Goal: Information Seeking & Learning: Check status

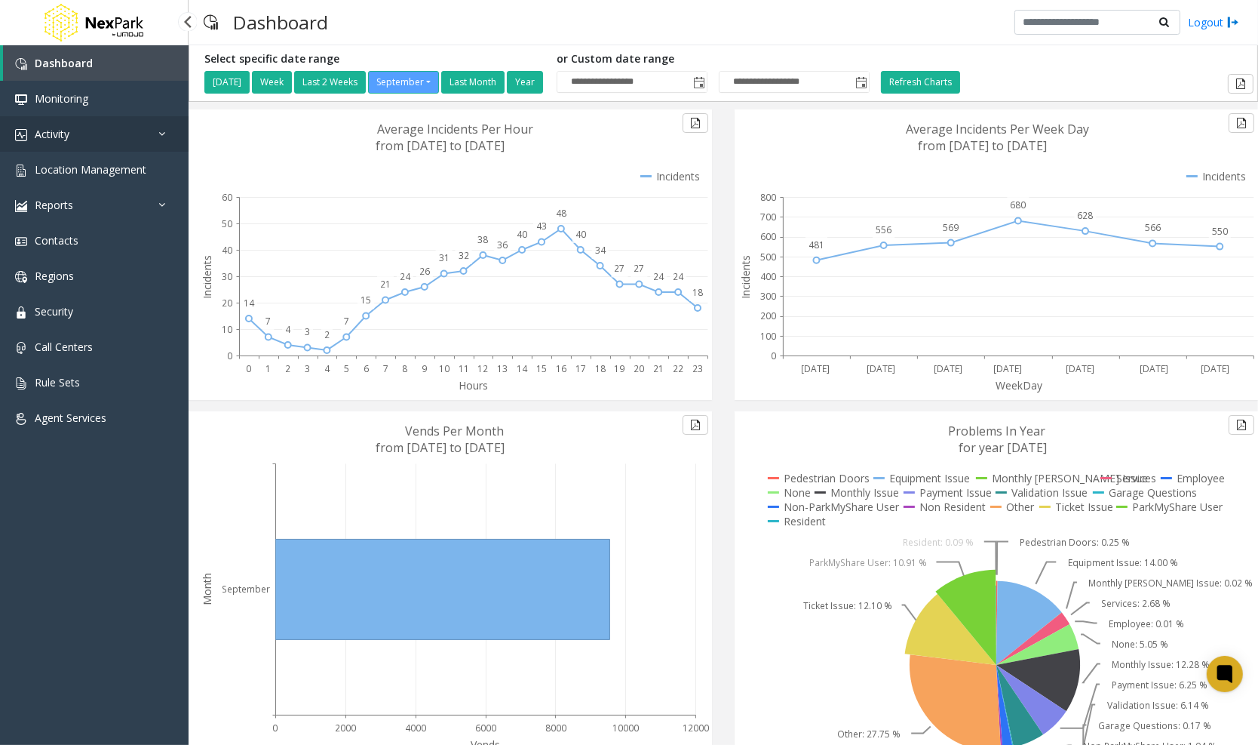
click at [81, 136] on link "Activity" at bounding box center [94, 133] width 189 height 35
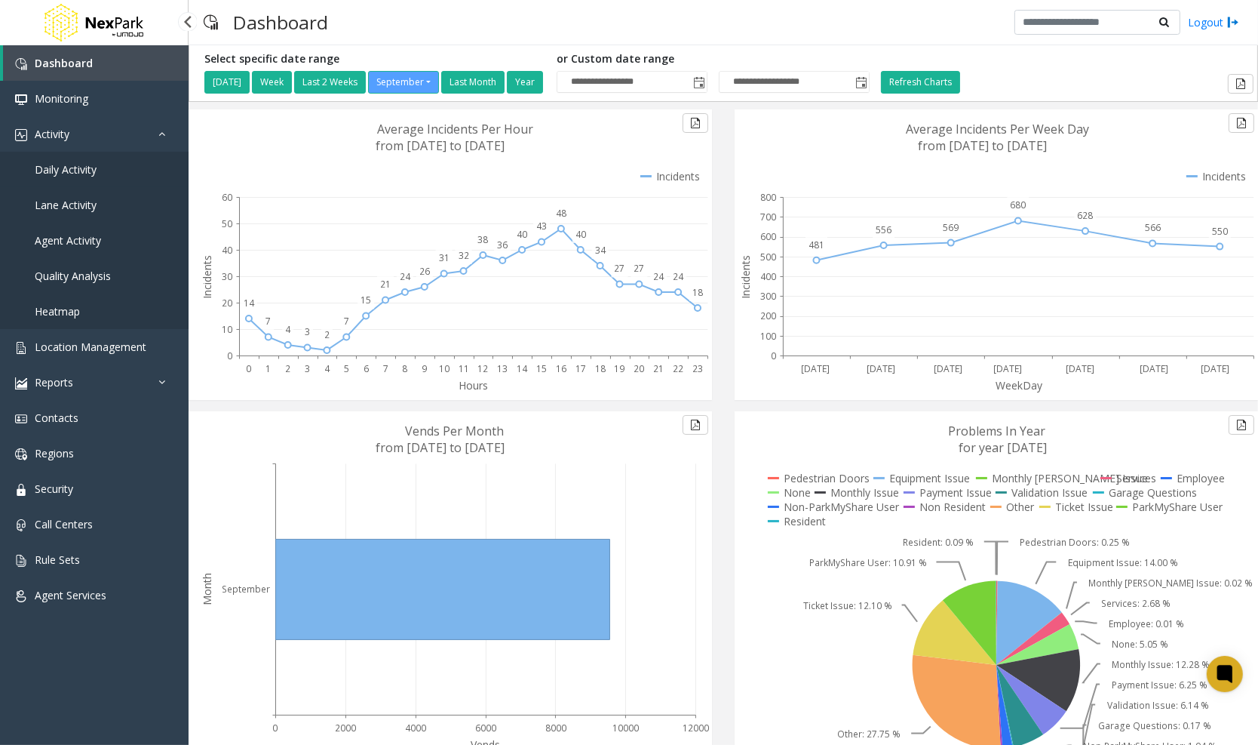
click at [99, 174] on link "Daily Activity" at bounding box center [94, 169] width 189 height 35
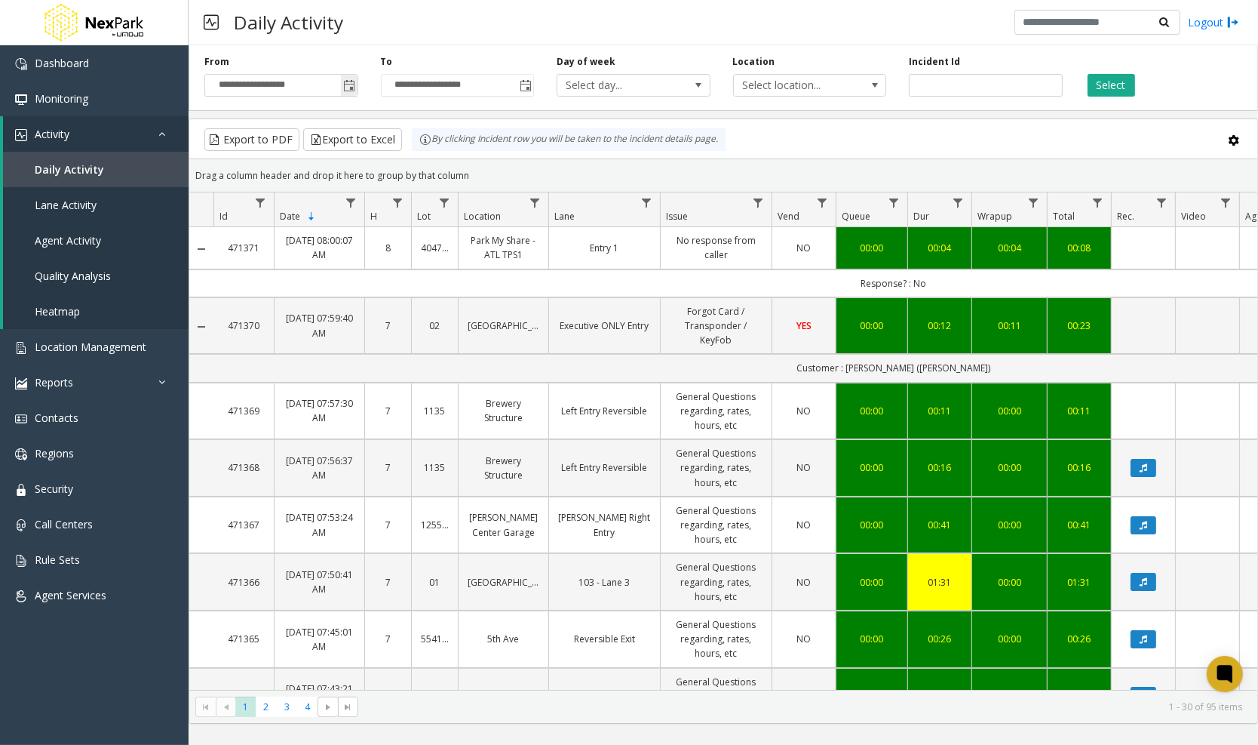
click at [347, 86] on span "Toggle popup" at bounding box center [350, 86] width 12 height 12
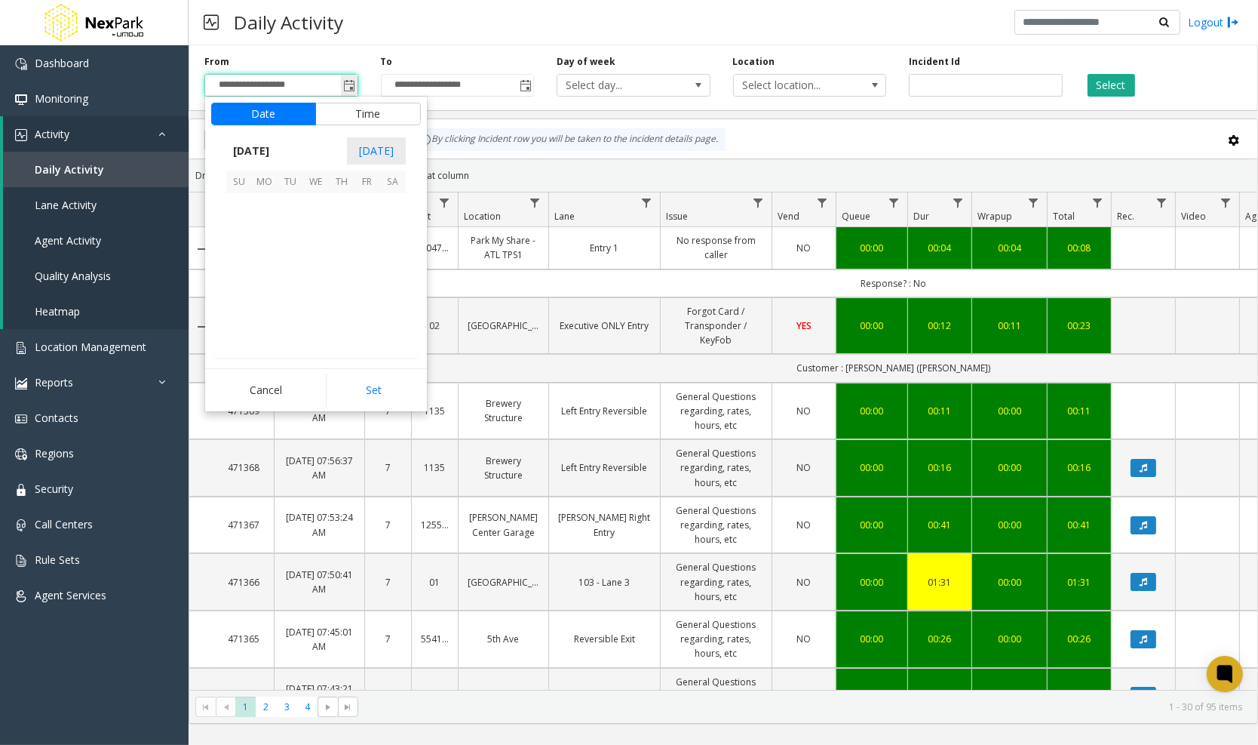
scroll to position [270756, 0]
click at [260, 286] on span "22" at bounding box center [265, 283] width 26 height 26
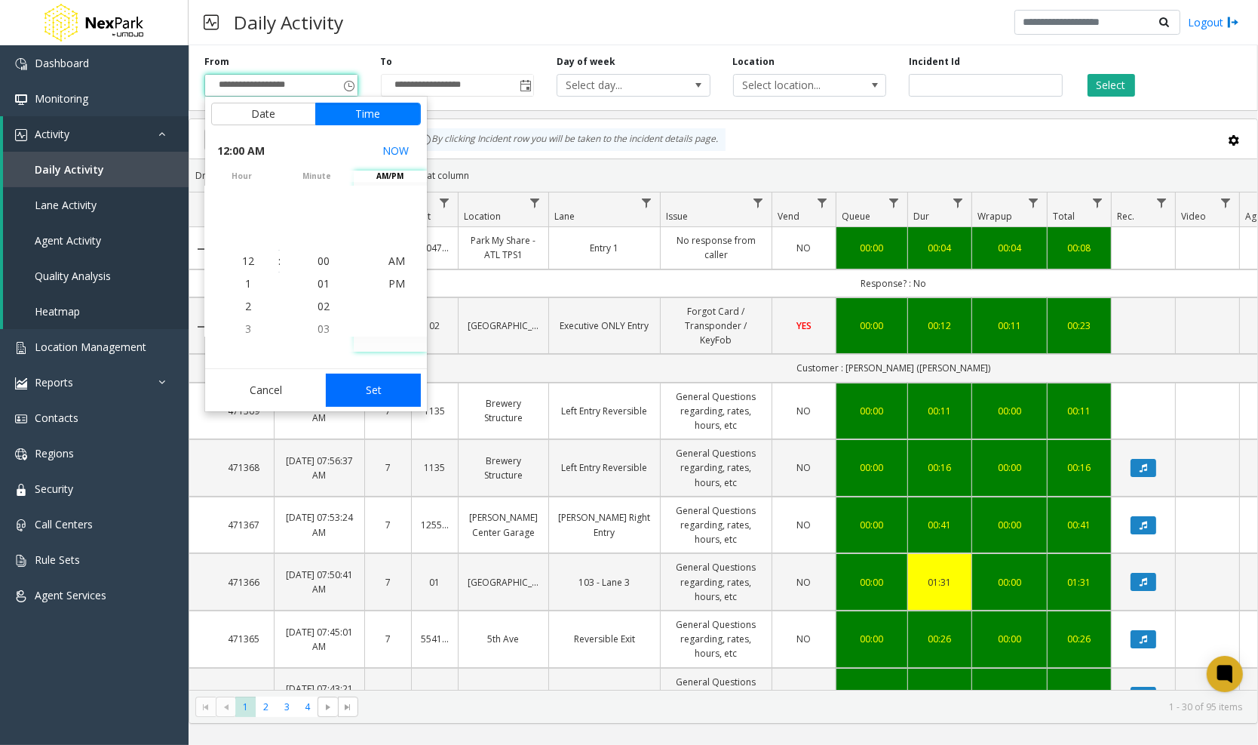
click at [370, 388] on button "Set" at bounding box center [373, 389] width 95 height 33
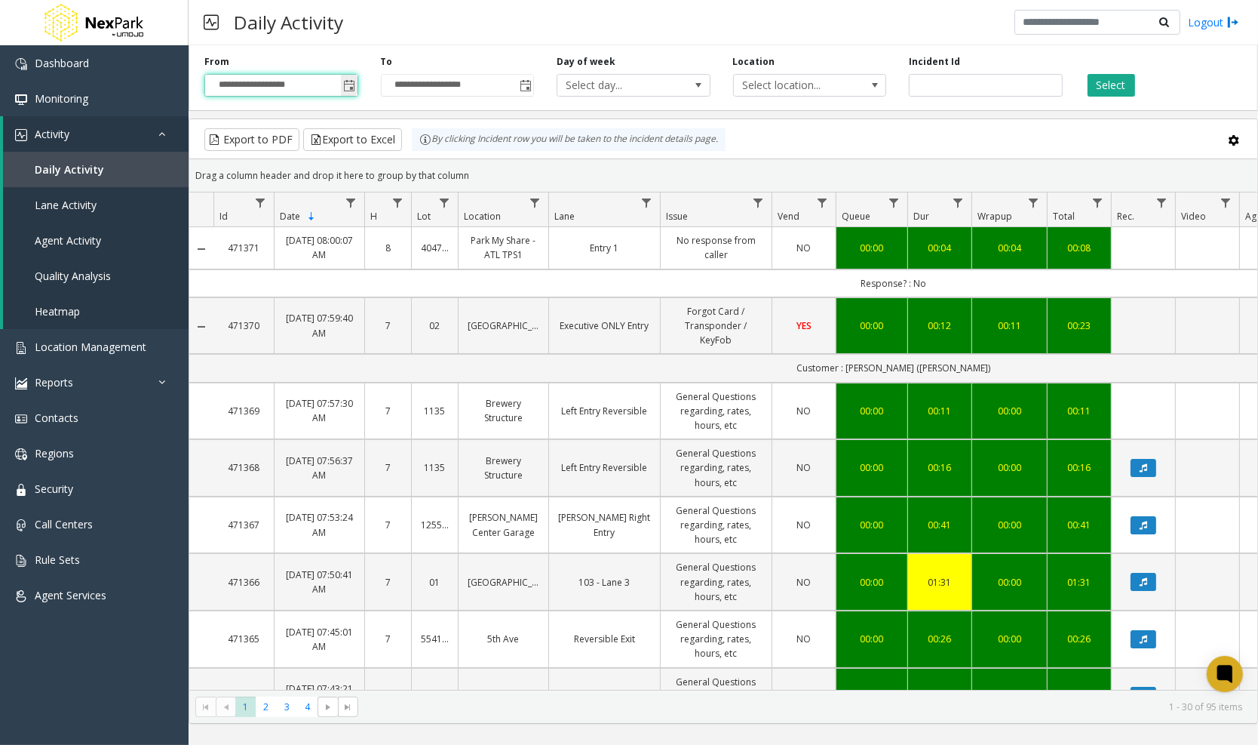
click at [354, 84] on span "Toggle popup" at bounding box center [350, 86] width 12 height 12
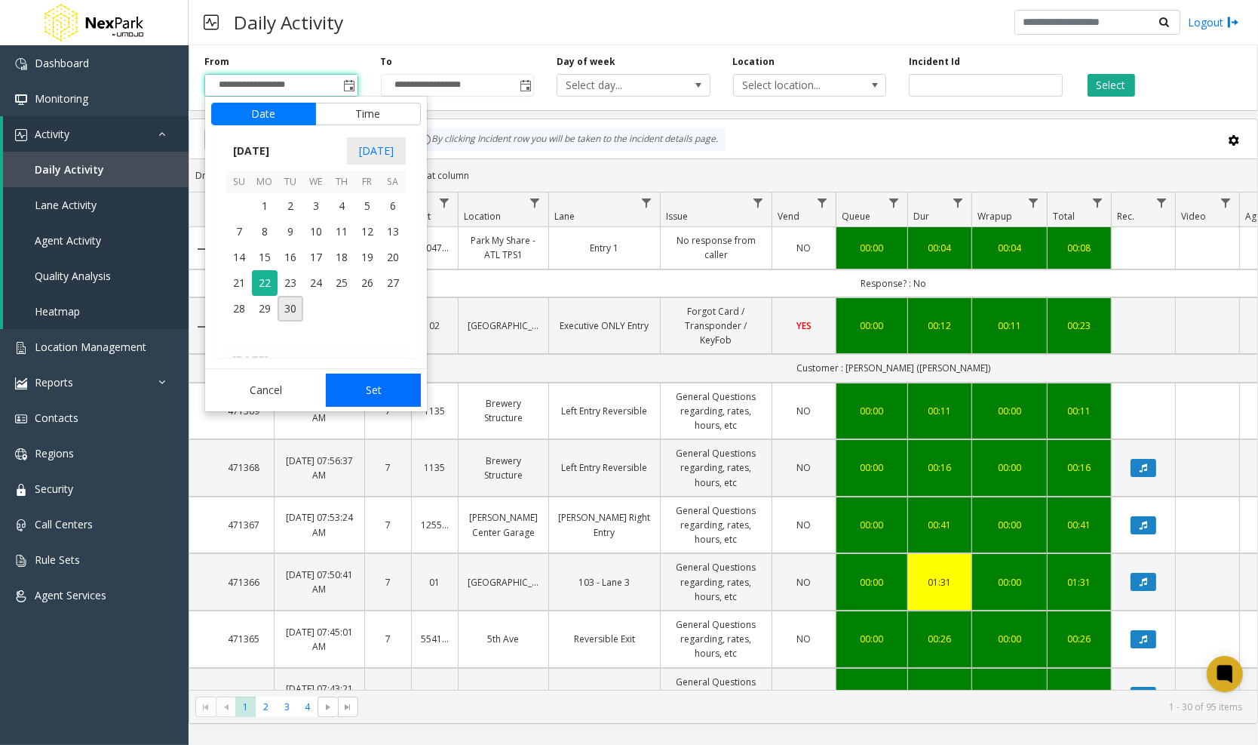
click at [377, 386] on button "Set" at bounding box center [373, 389] width 95 height 33
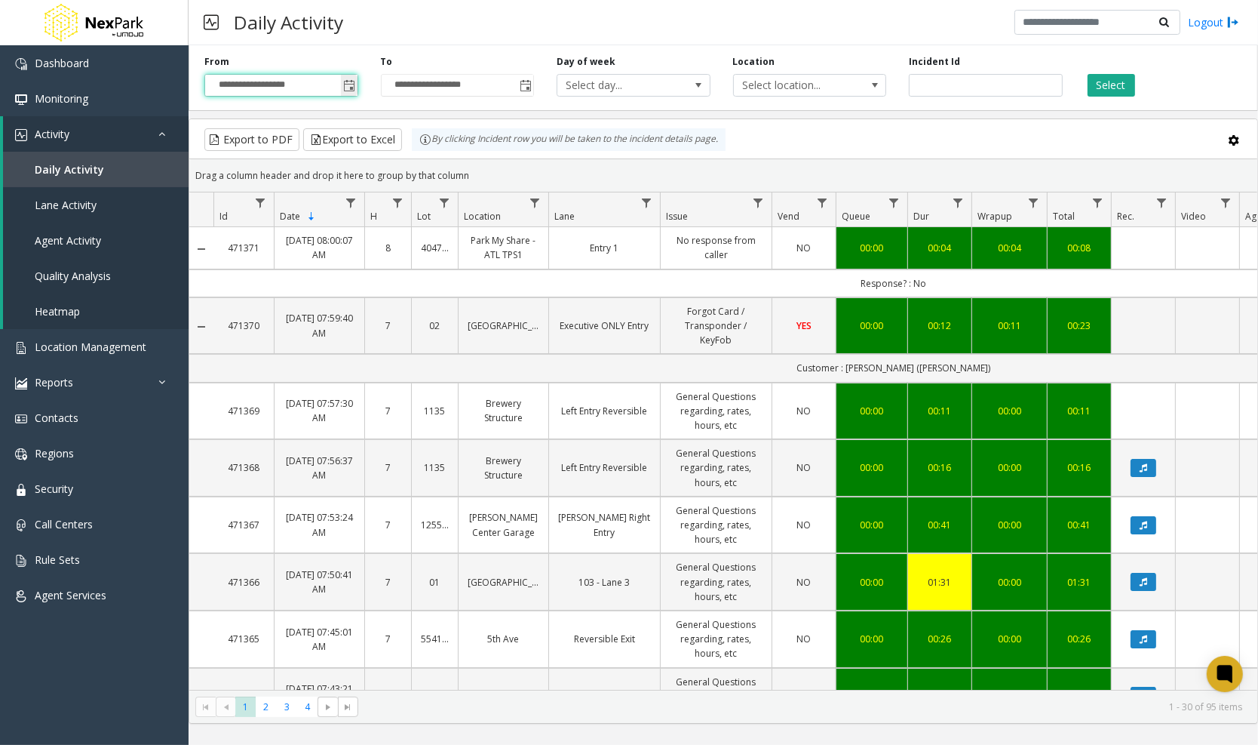
click at [296, 85] on input "**********" at bounding box center [281, 85] width 152 height 21
click at [349, 81] on span "Toggle popup" at bounding box center [350, 86] width 12 height 12
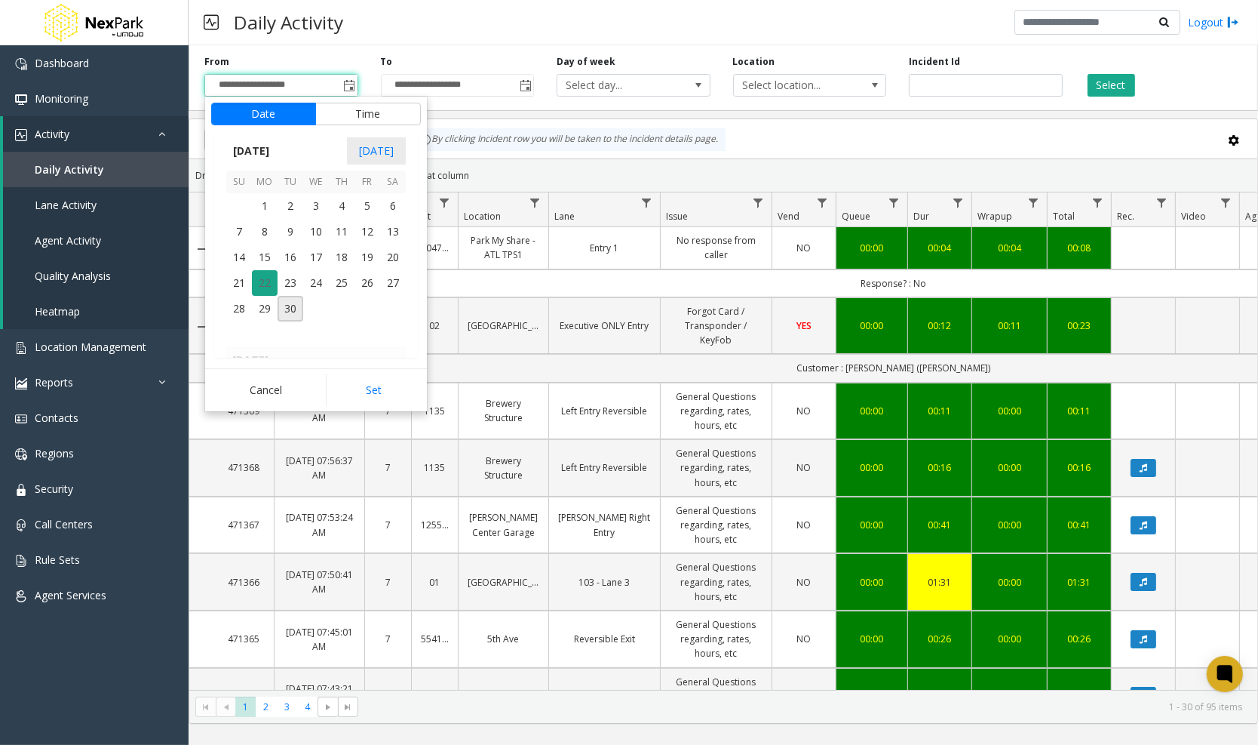
click at [270, 284] on span "22" at bounding box center [265, 283] width 26 height 26
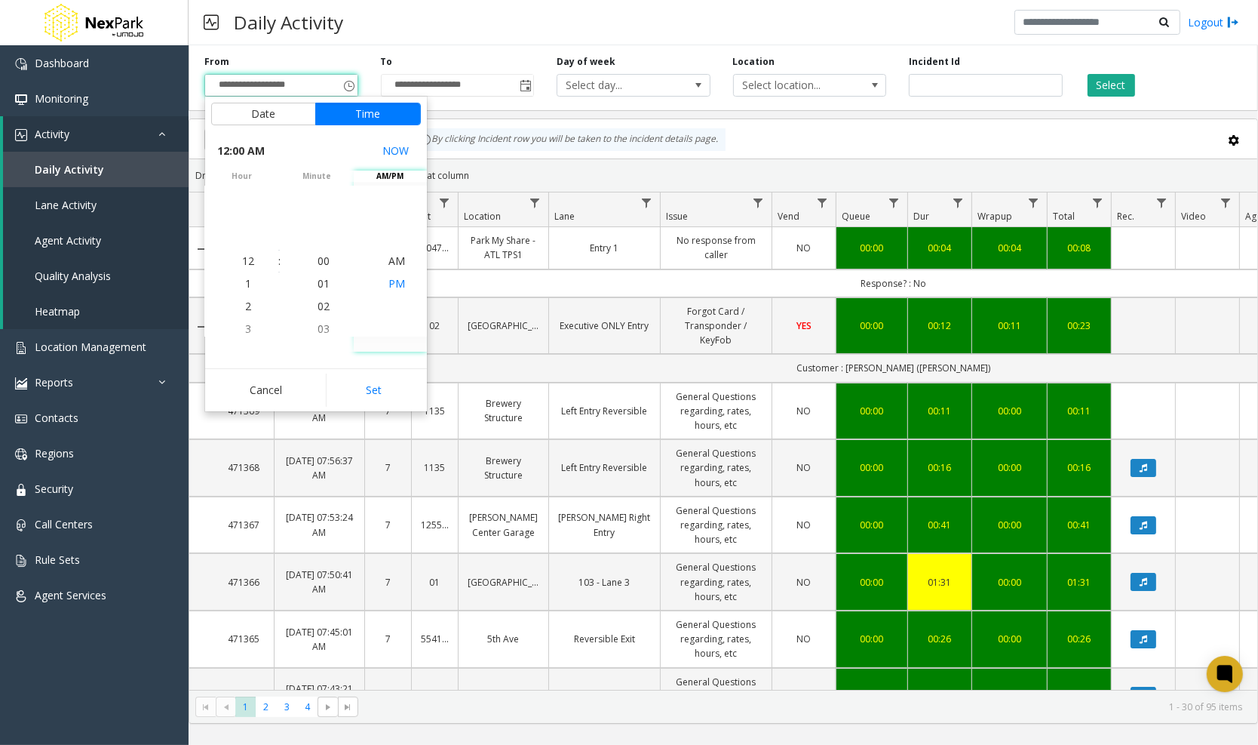
click at [386, 284] on li "PM" at bounding box center [396, 283] width 53 height 23
click at [249, 327] on span "3" at bounding box center [248, 328] width 6 height 14
click at [381, 383] on button "Set" at bounding box center [373, 389] width 95 height 33
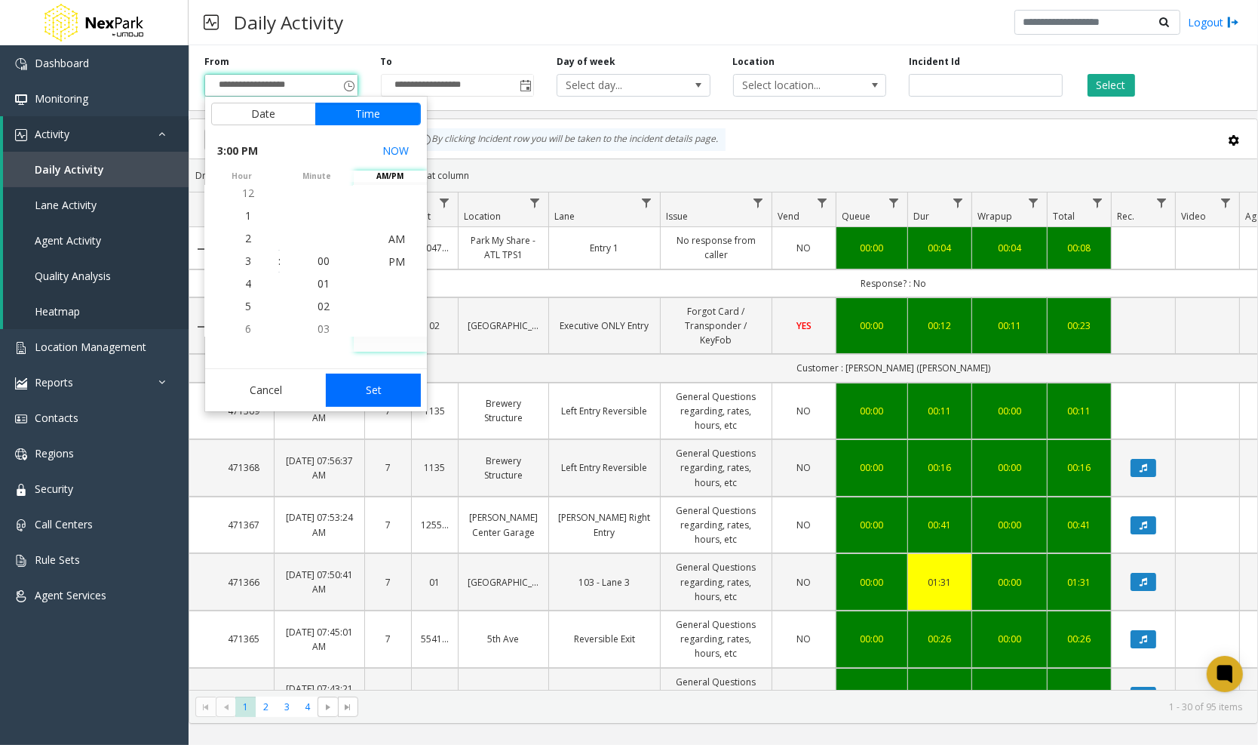
type input "**********"
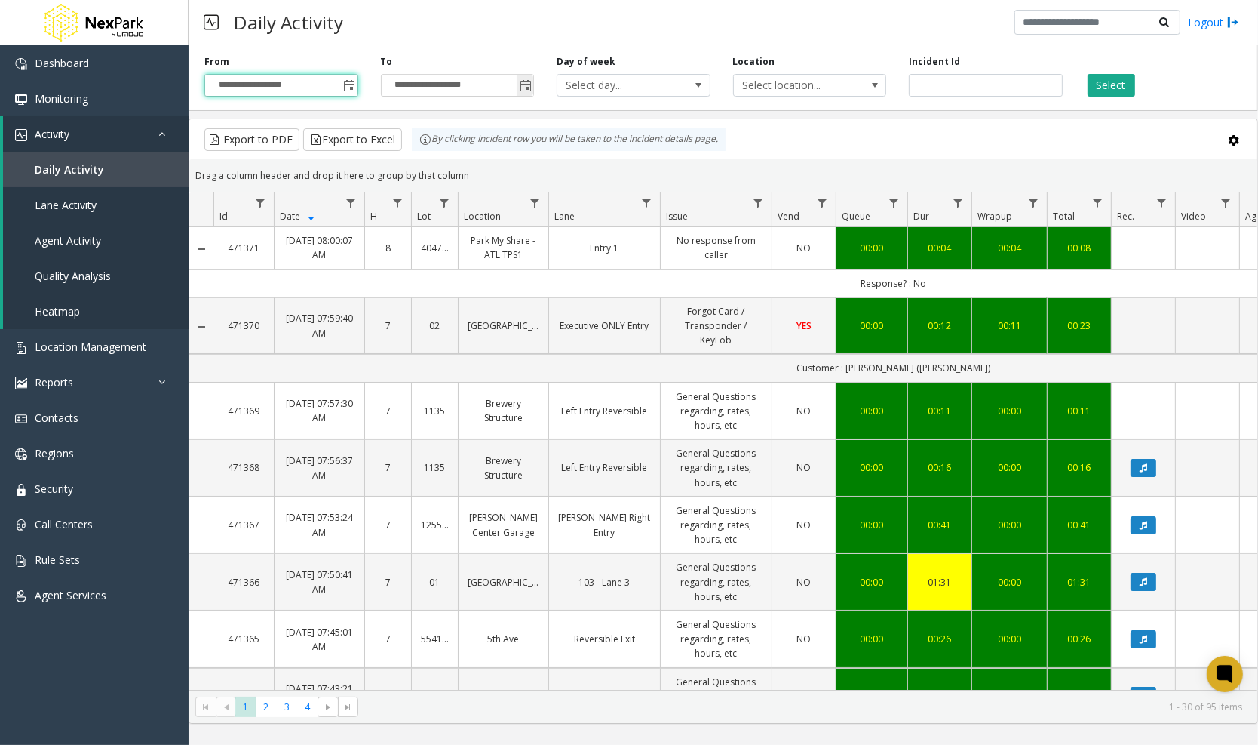
click at [521, 91] on span "Toggle popup" at bounding box center [526, 86] width 12 height 12
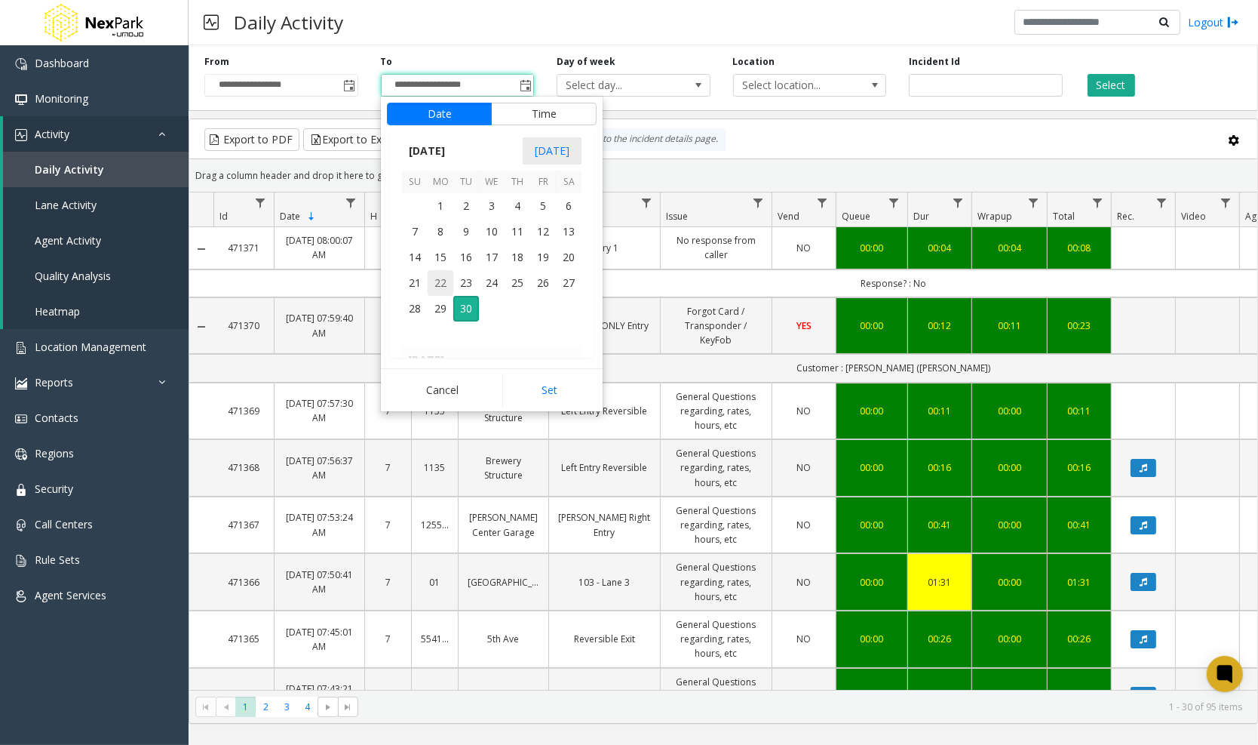
click at [447, 286] on span "22" at bounding box center [441, 283] width 26 height 26
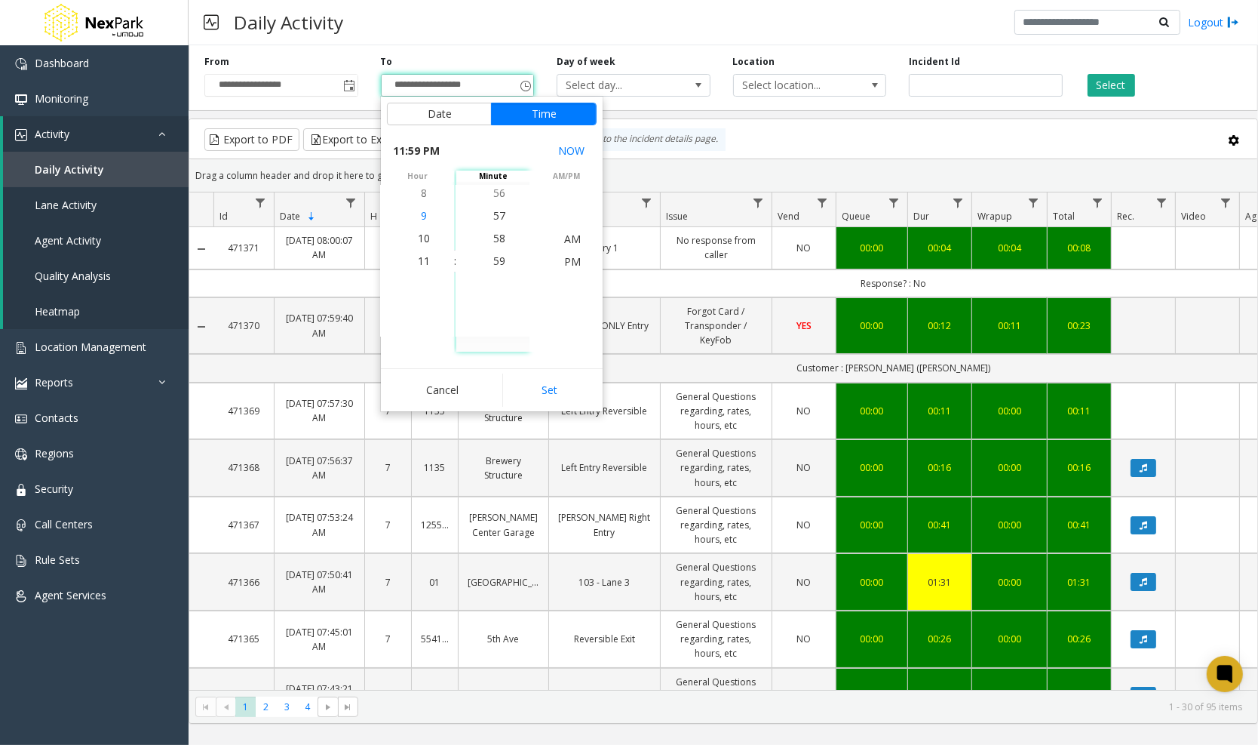
scroll to position [1335, 0]
click at [427, 202] on li "8" at bounding box center [424, 193] width 53 height 23
click at [423, 223] on li "6" at bounding box center [424, 215] width 53 height 23
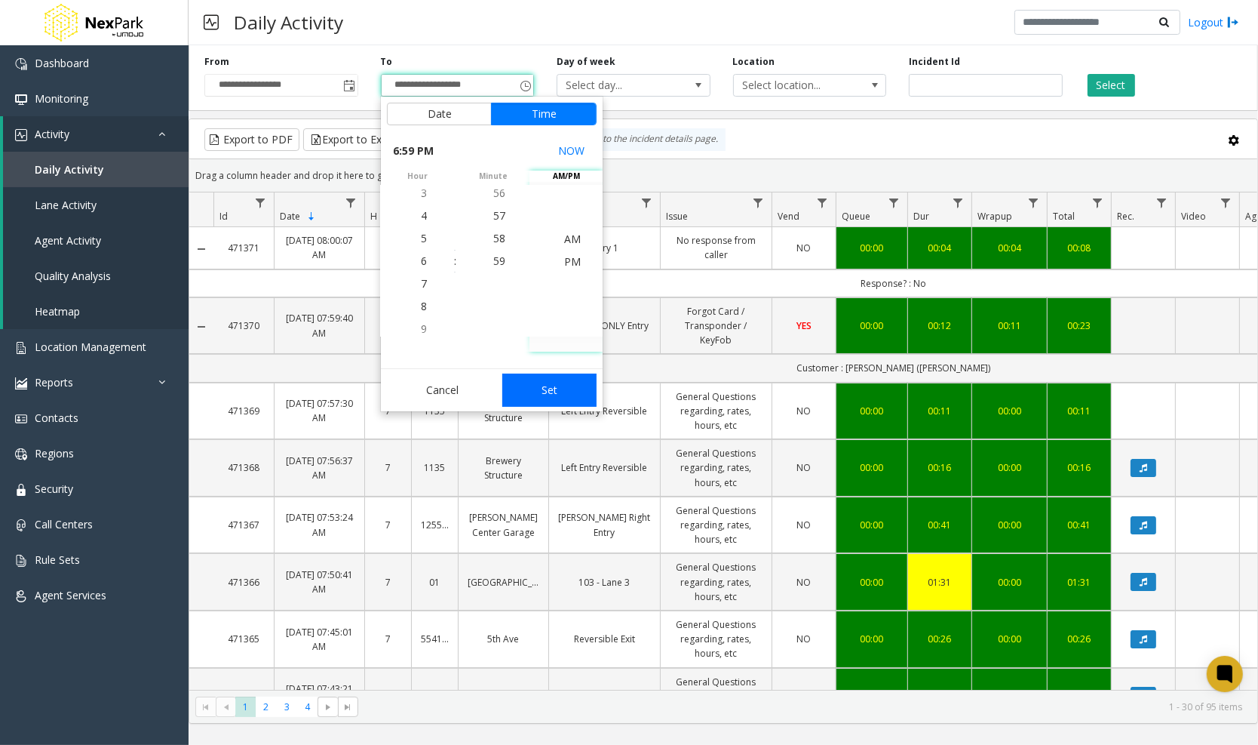
click at [551, 385] on button "Set" at bounding box center [549, 389] width 95 height 33
type input "**********"
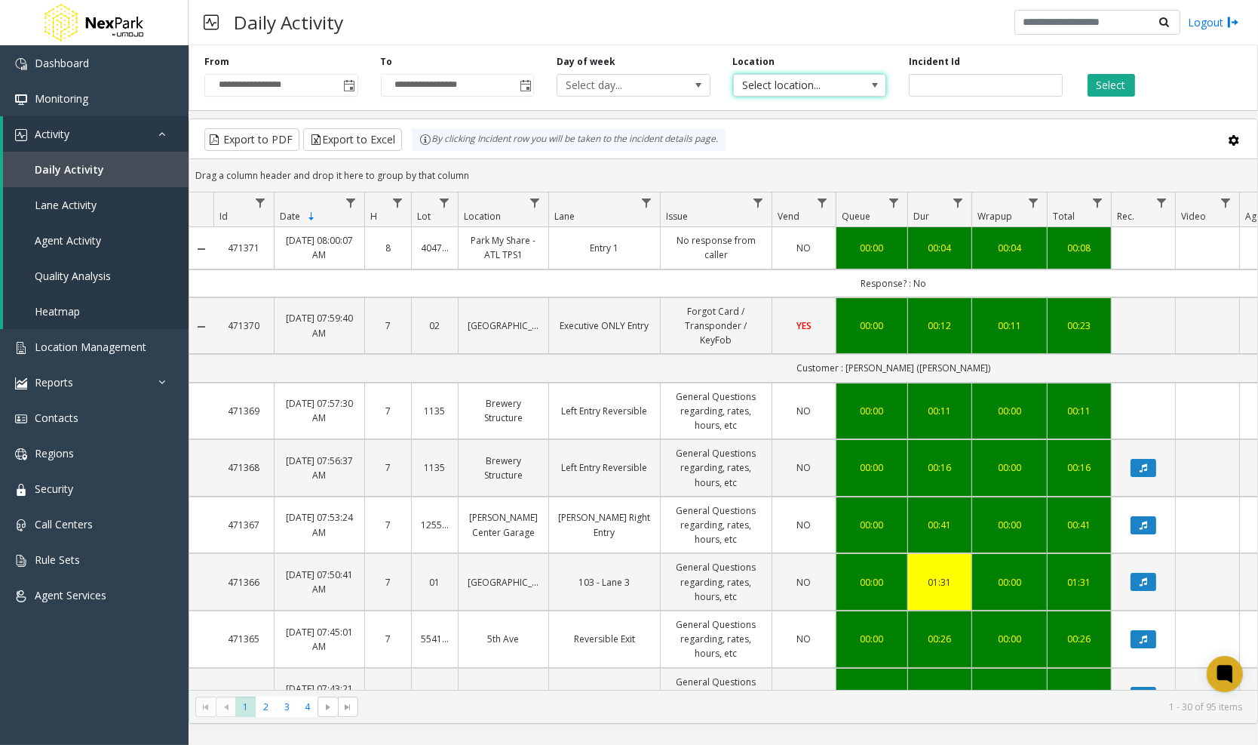
click at [809, 88] on span "Select location..." at bounding box center [794, 85] width 121 height 21
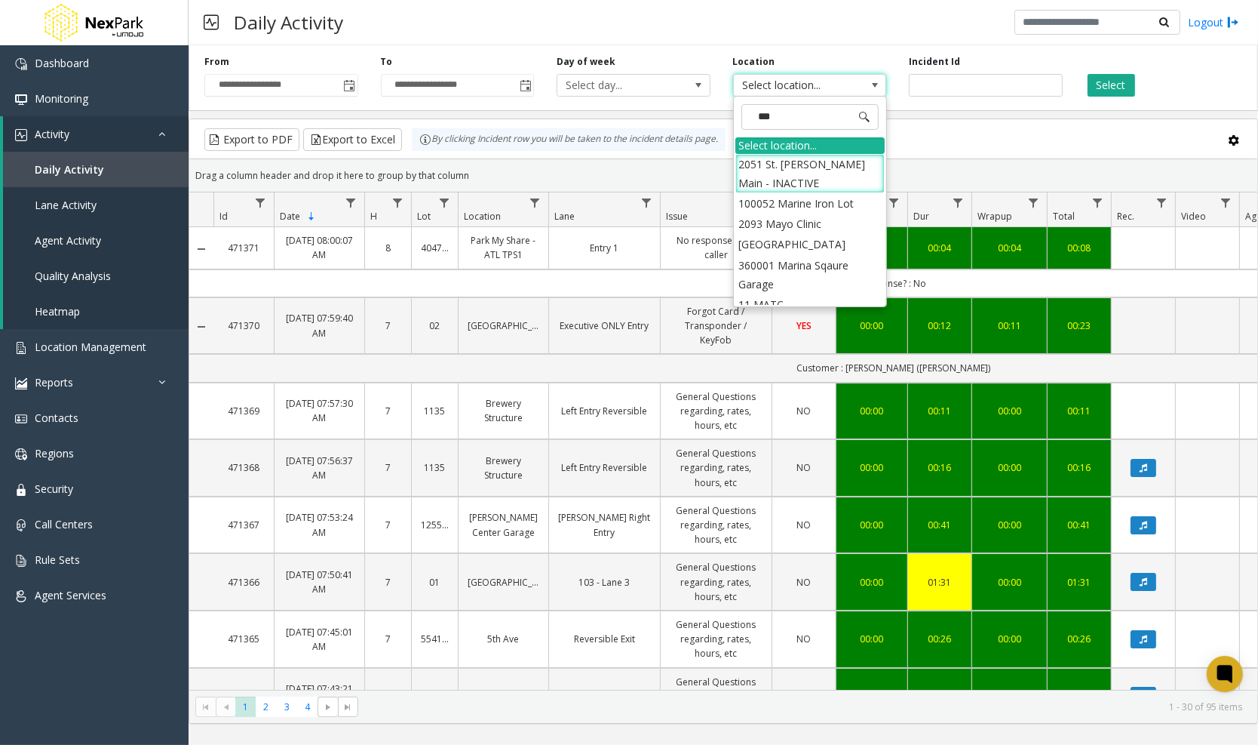
type input "****"
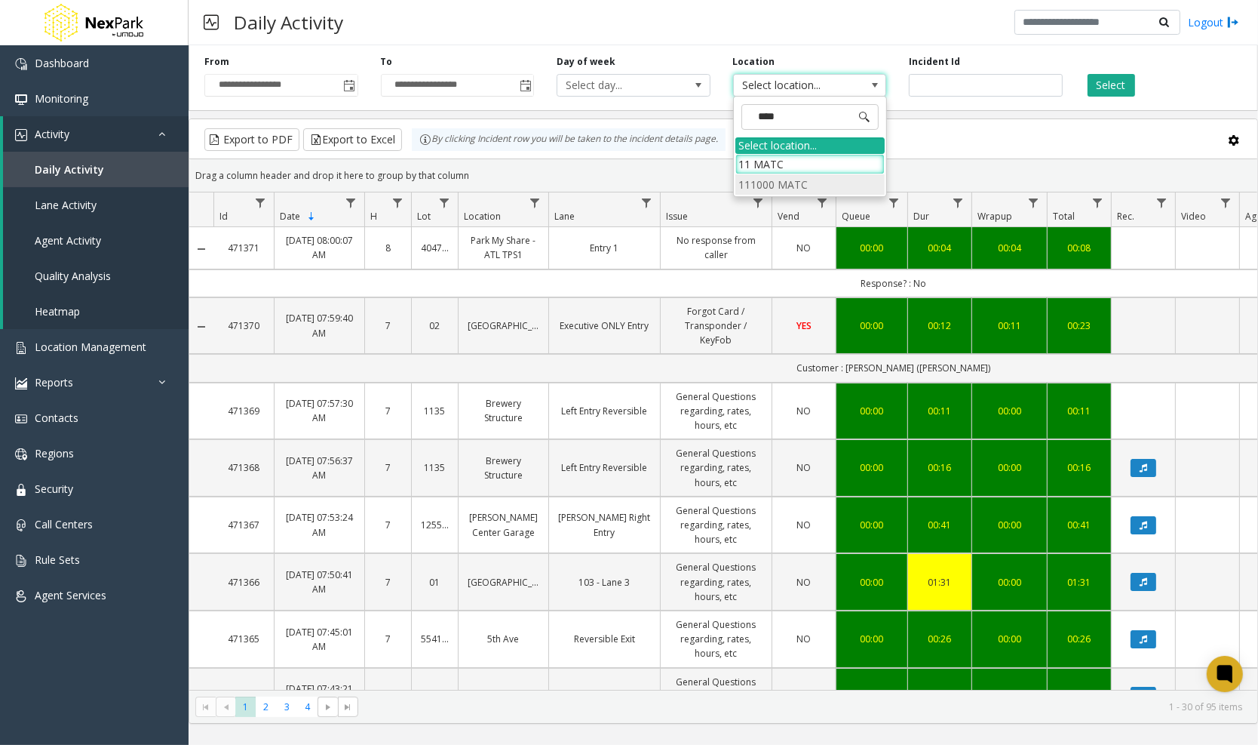
click at [806, 176] on li "111000 MATC" at bounding box center [810, 184] width 149 height 20
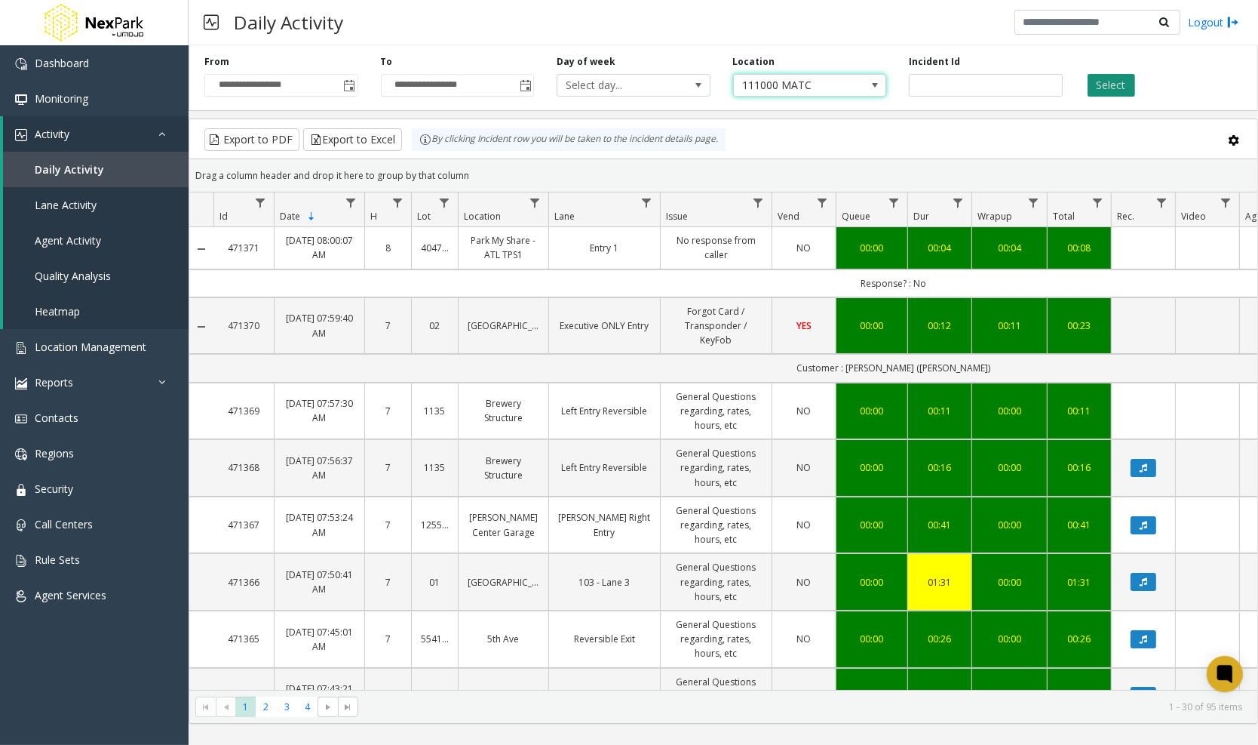
click at [1118, 84] on button "Select" at bounding box center [1112, 85] width 48 height 23
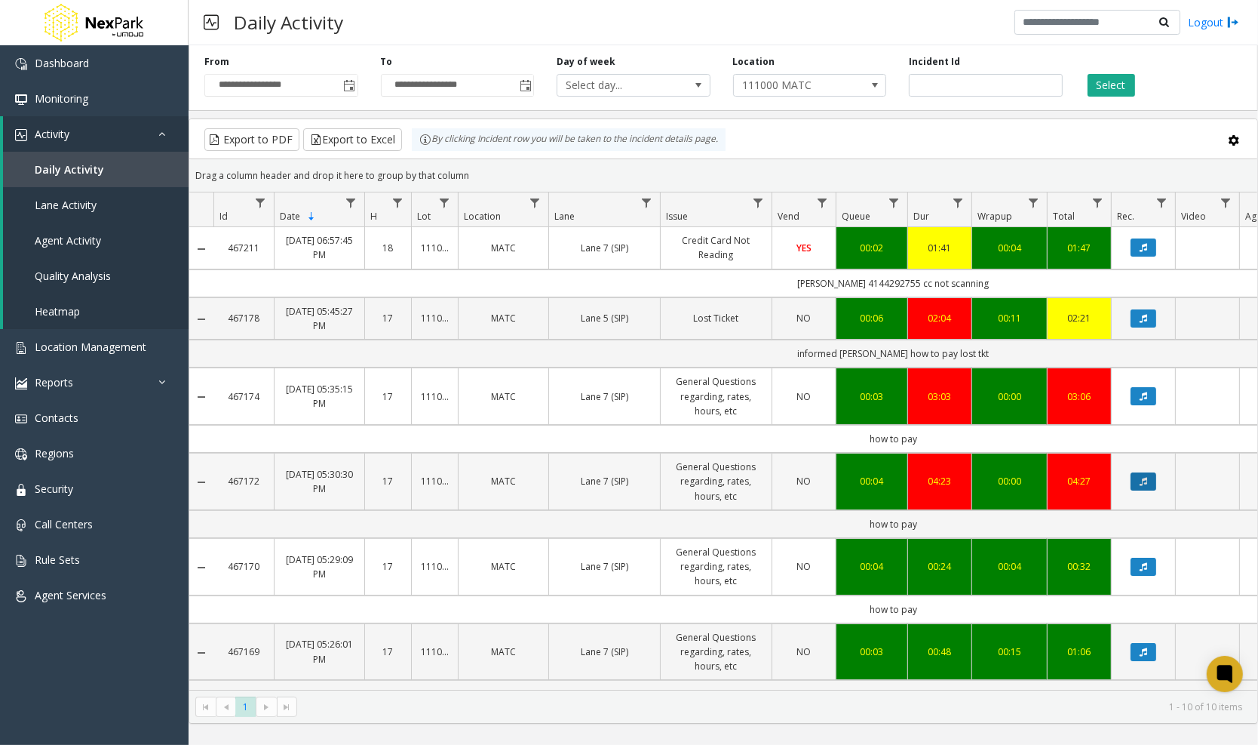
click at [1138, 472] on button "Data table" at bounding box center [1144, 481] width 26 height 18
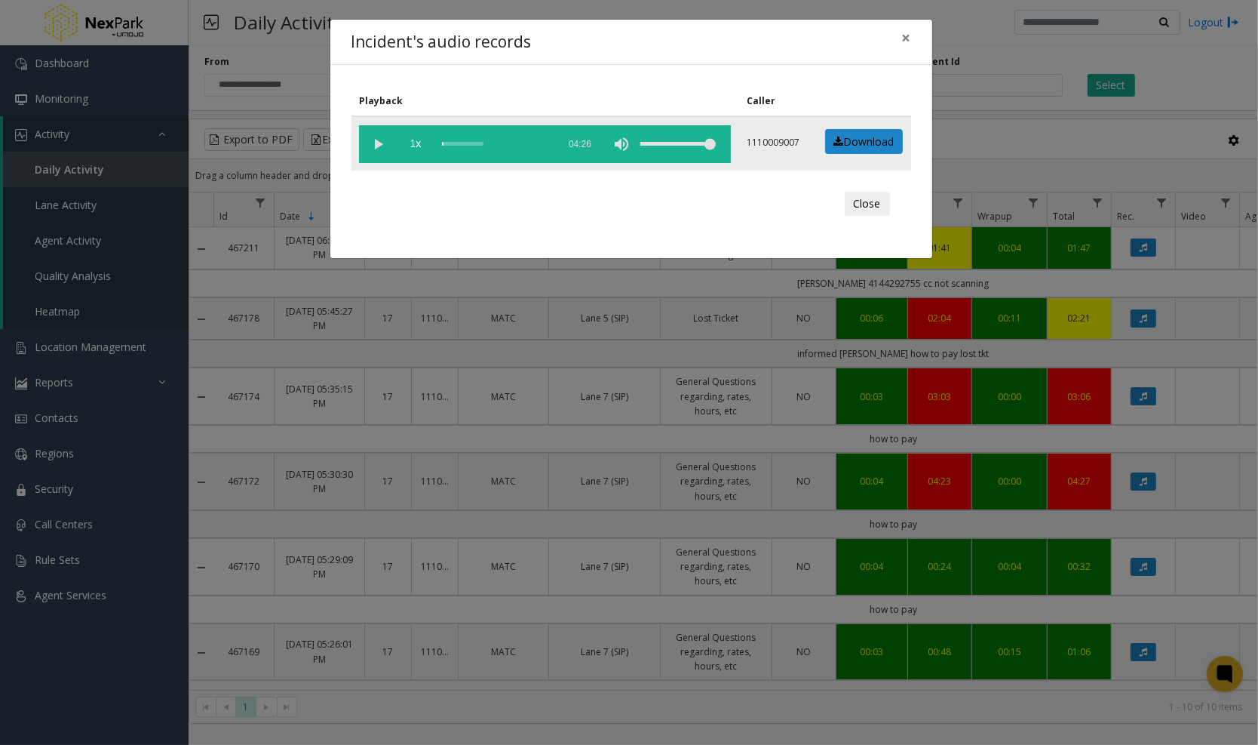
click at [376, 141] on vg-play-pause at bounding box center [378, 144] width 38 height 38
click at [854, 207] on button "Close" at bounding box center [867, 204] width 45 height 24
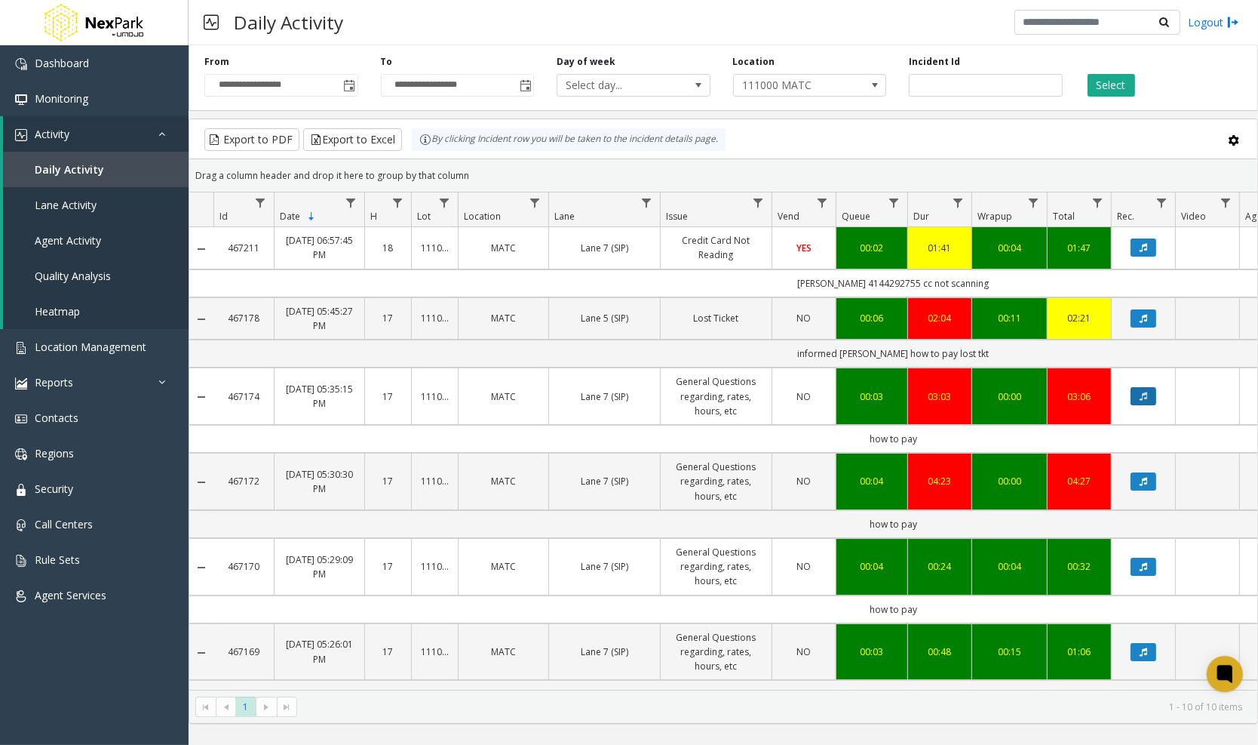
click at [1151, 388] on button "Data table" at bounding box center [1144, 396] width 26 height 18
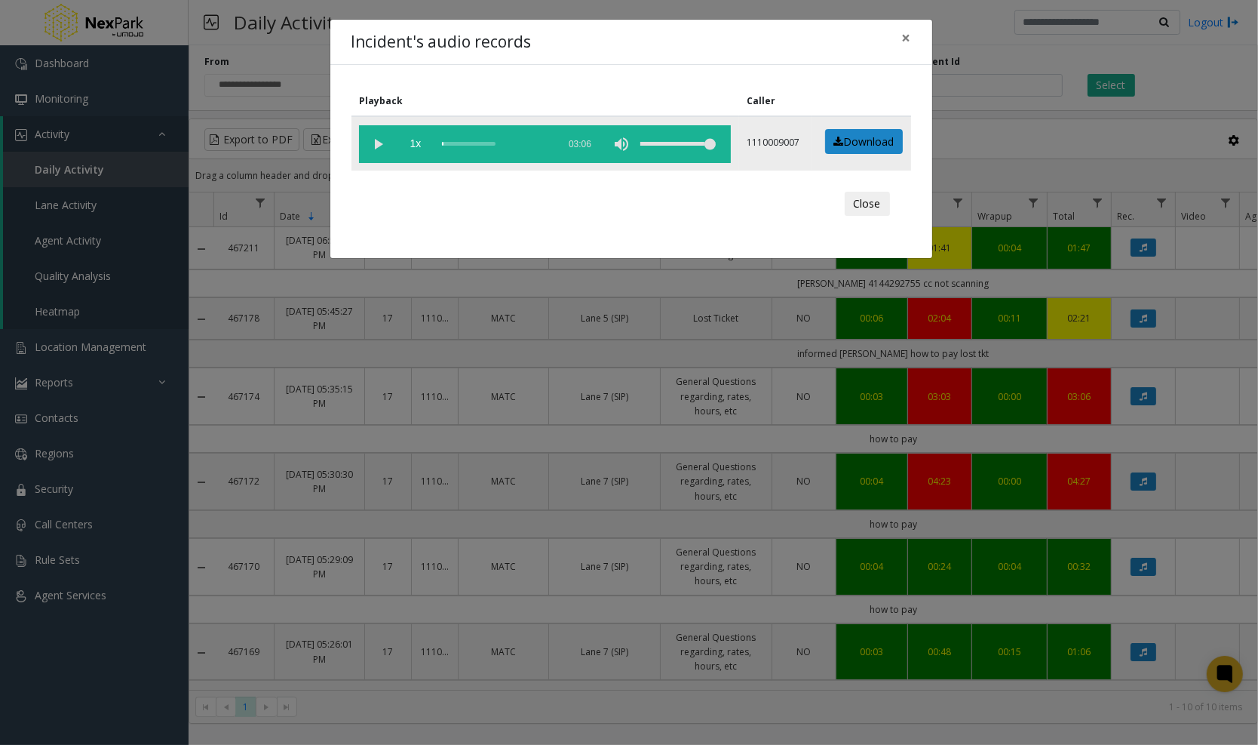
click at [373, 132] on vg-play-pause at bounding box center [378, 144] width 38 height 38
click at [864, 207] on button "Close" at bounding box center [867, 204] width 45 height 24
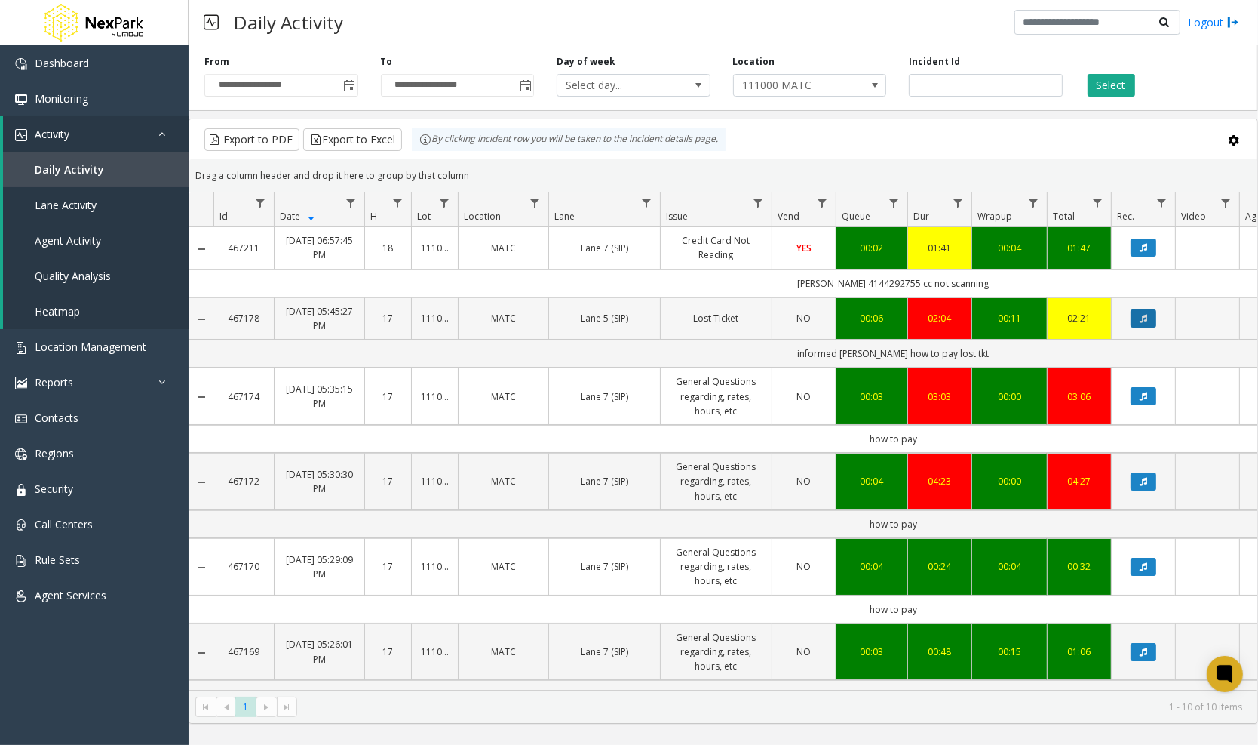
click at [1142, 309] on button "Data table" at bounding box center [1144, 318] width 26 height 18
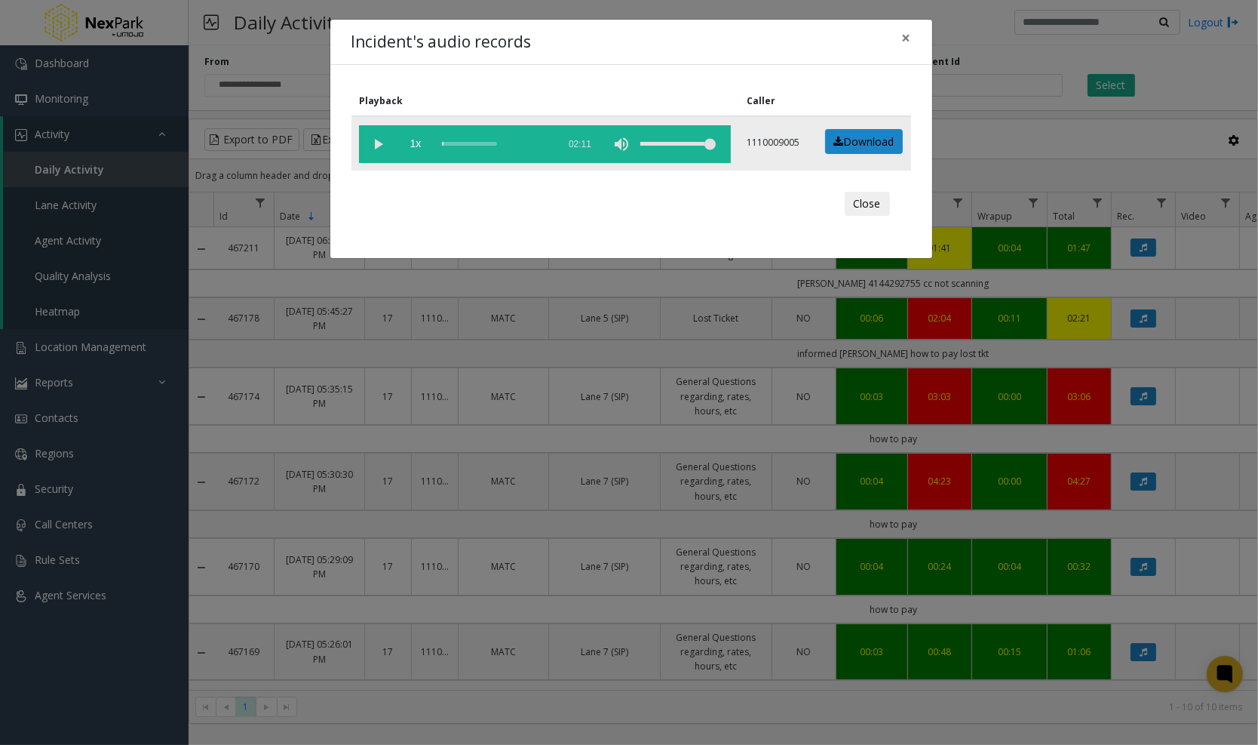
click at [389, 137] on vg-play-pause at bounding box center [378, 144] width 38 height 38
click at [456, 142] on div "scrub bar" at bounding box center [496, 144] width 108 height 38
click at [908, 43] on span "×" at bounding box center [906, 37] width 9 height 21
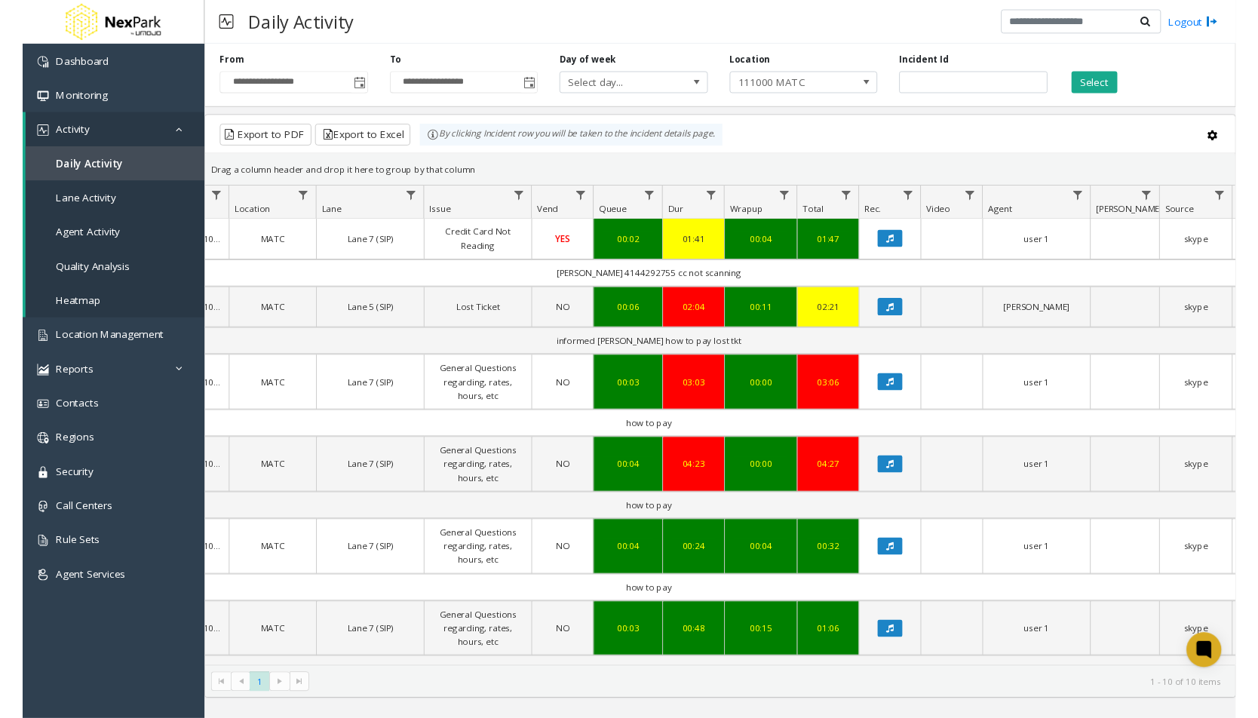
scroll to position [0, 315]
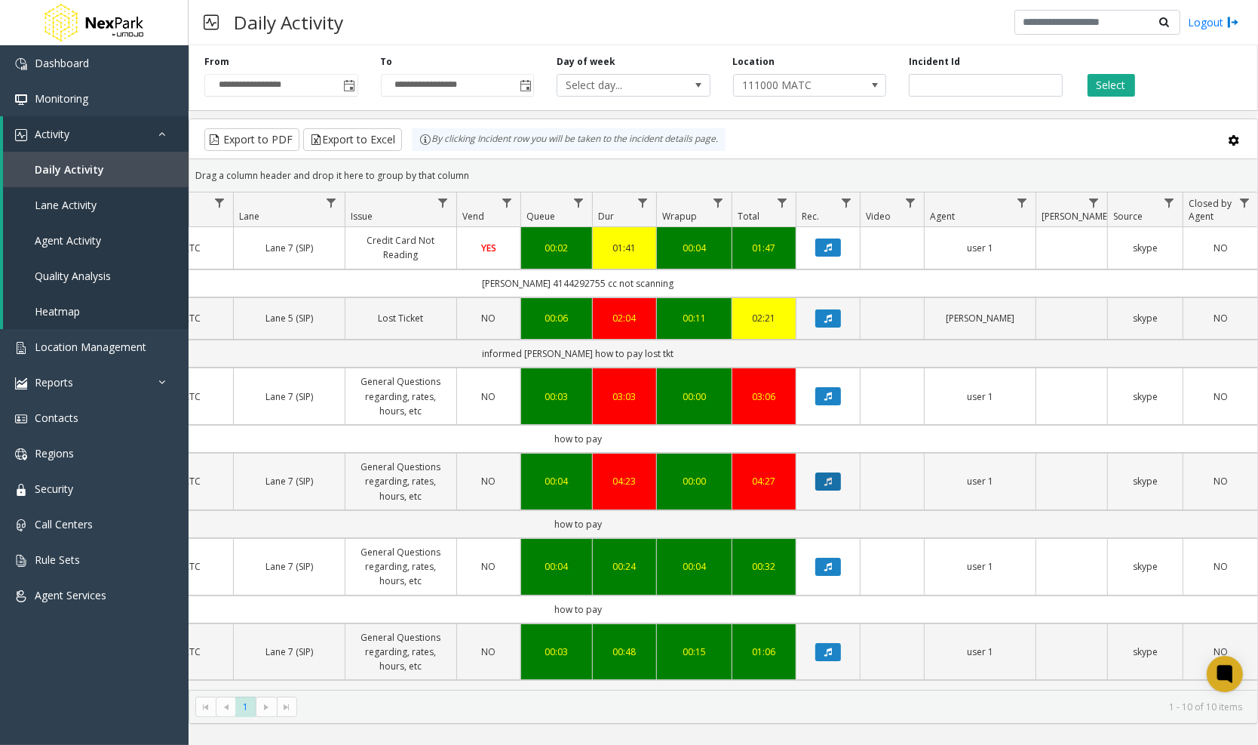
click at [822, 472] on button "Data table" at bounding box center [829, 481] width 26 height 18
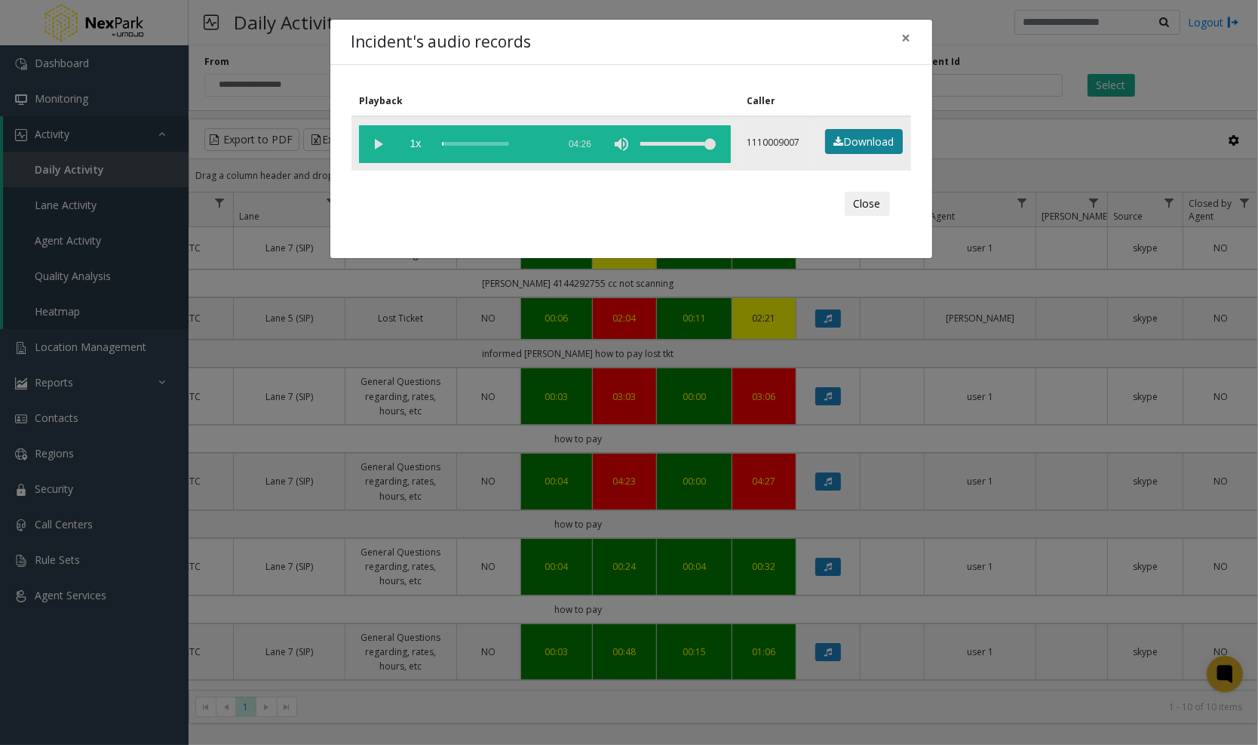
click at [861, 143] on link "Download" at bounding box center [864, 142] width 78 height 26
click at [828, 397] on div "Incident's audio records × Playback Caller 1x 04:26 1110009007 Download Close" at bounding box center [629, 372] width 1258 height 745
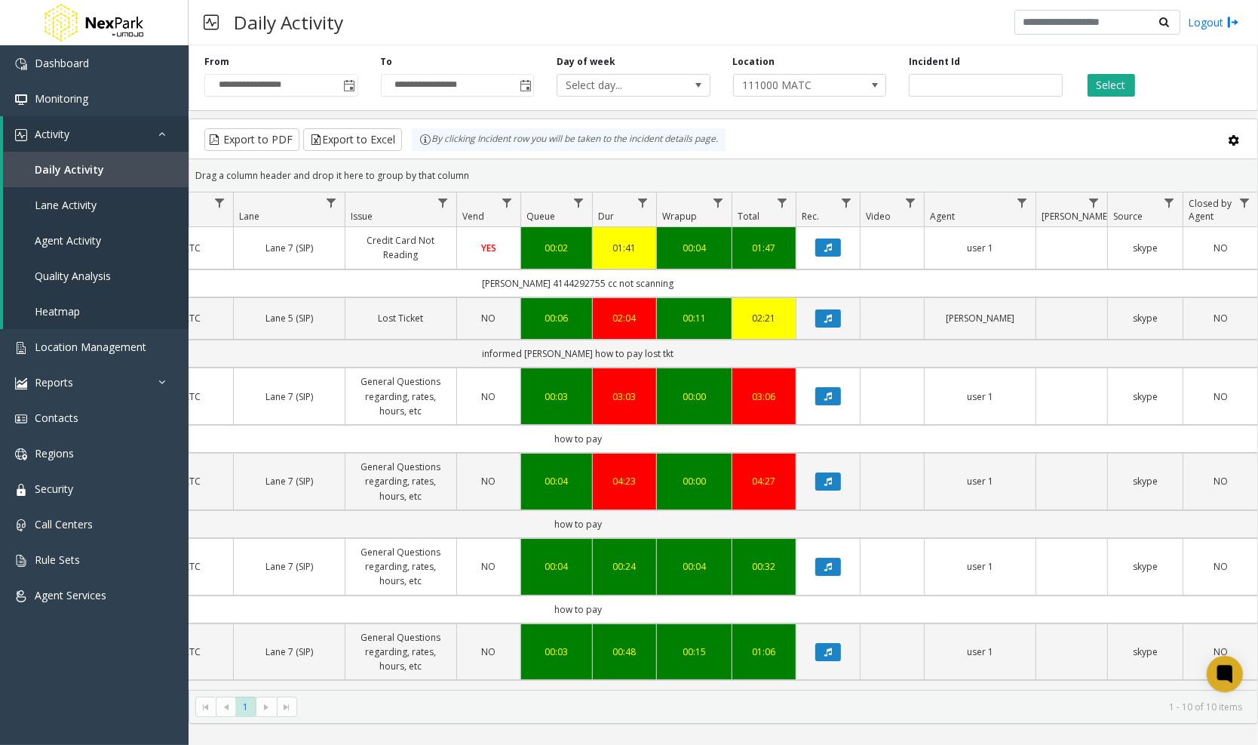
click at [828, 397] on button "Data table" at bounding box center [829, 396] width 26 height 18
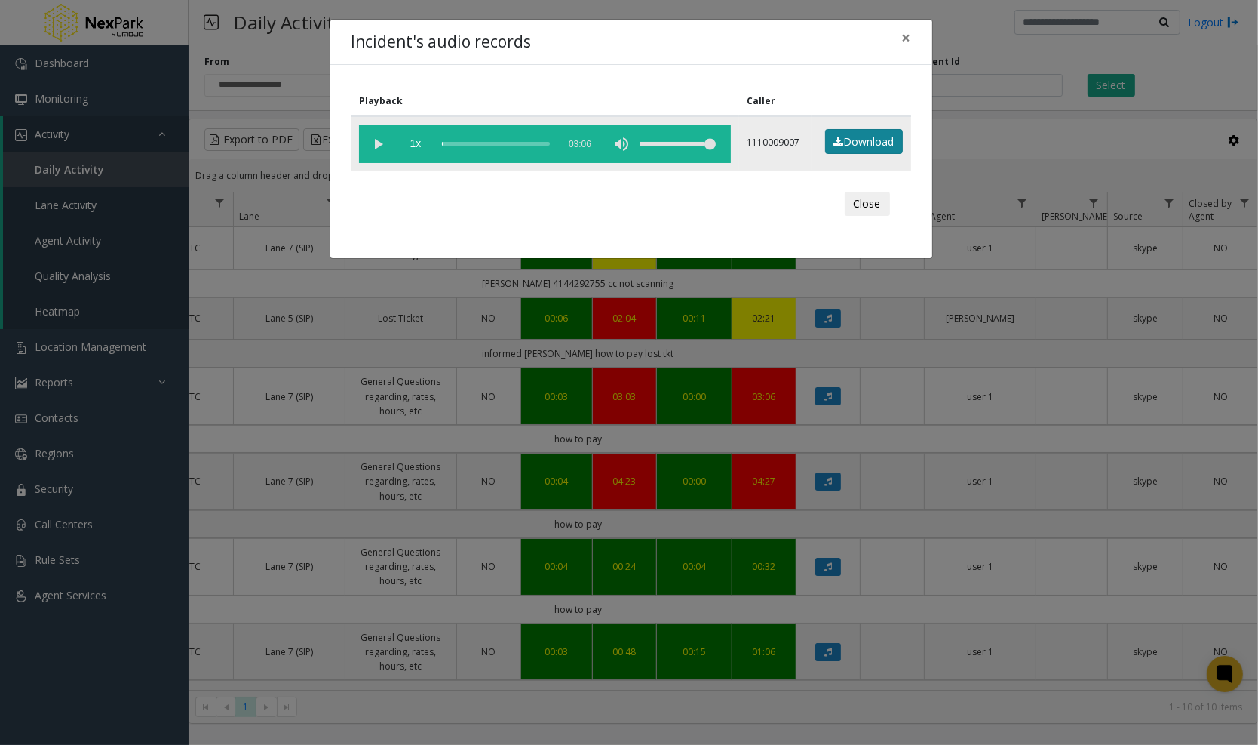
click at [844, 137] on link "Download" at bounding box center [864, 142] width 78 height 26
